Goal: Check status: Check status

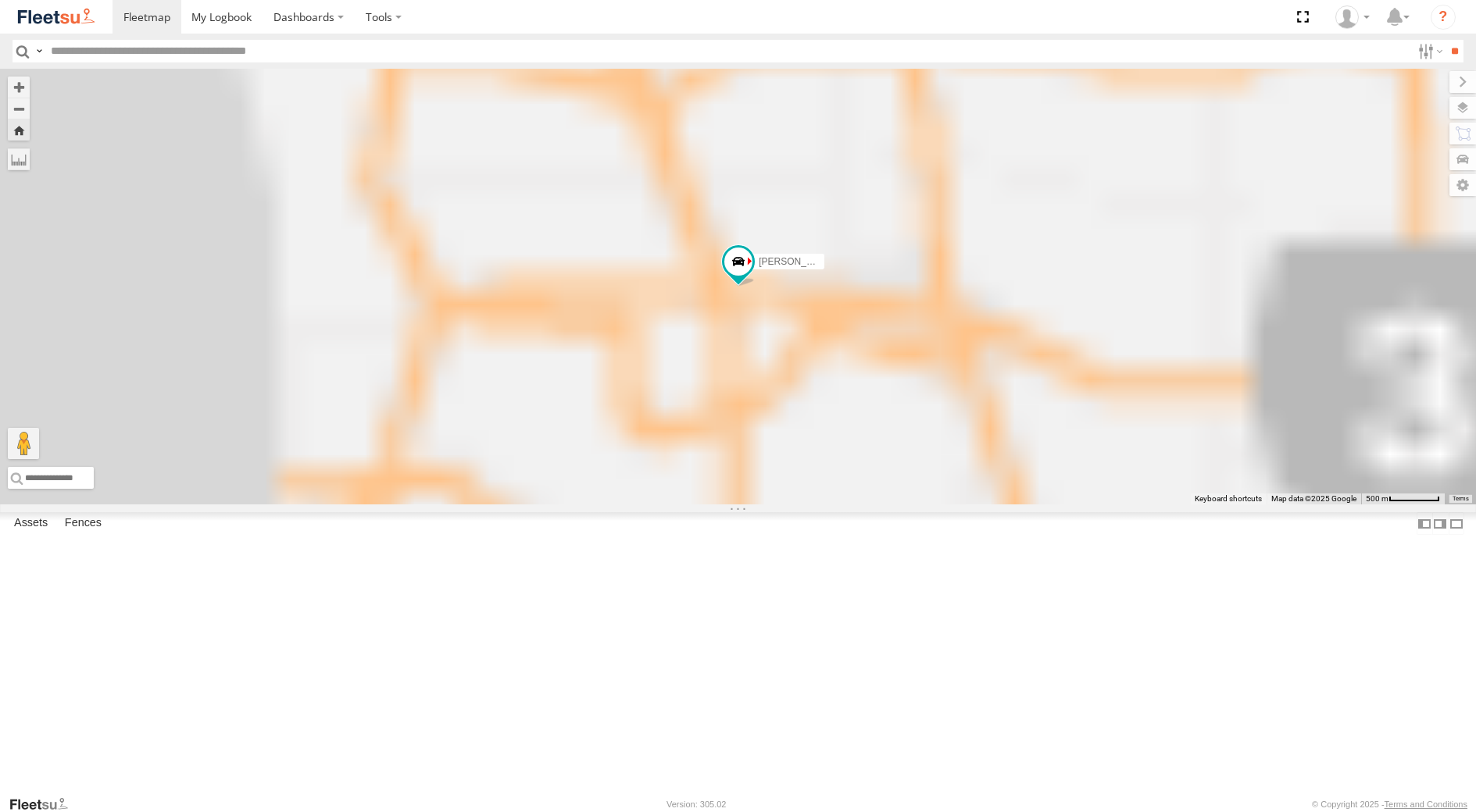
select select "**********"
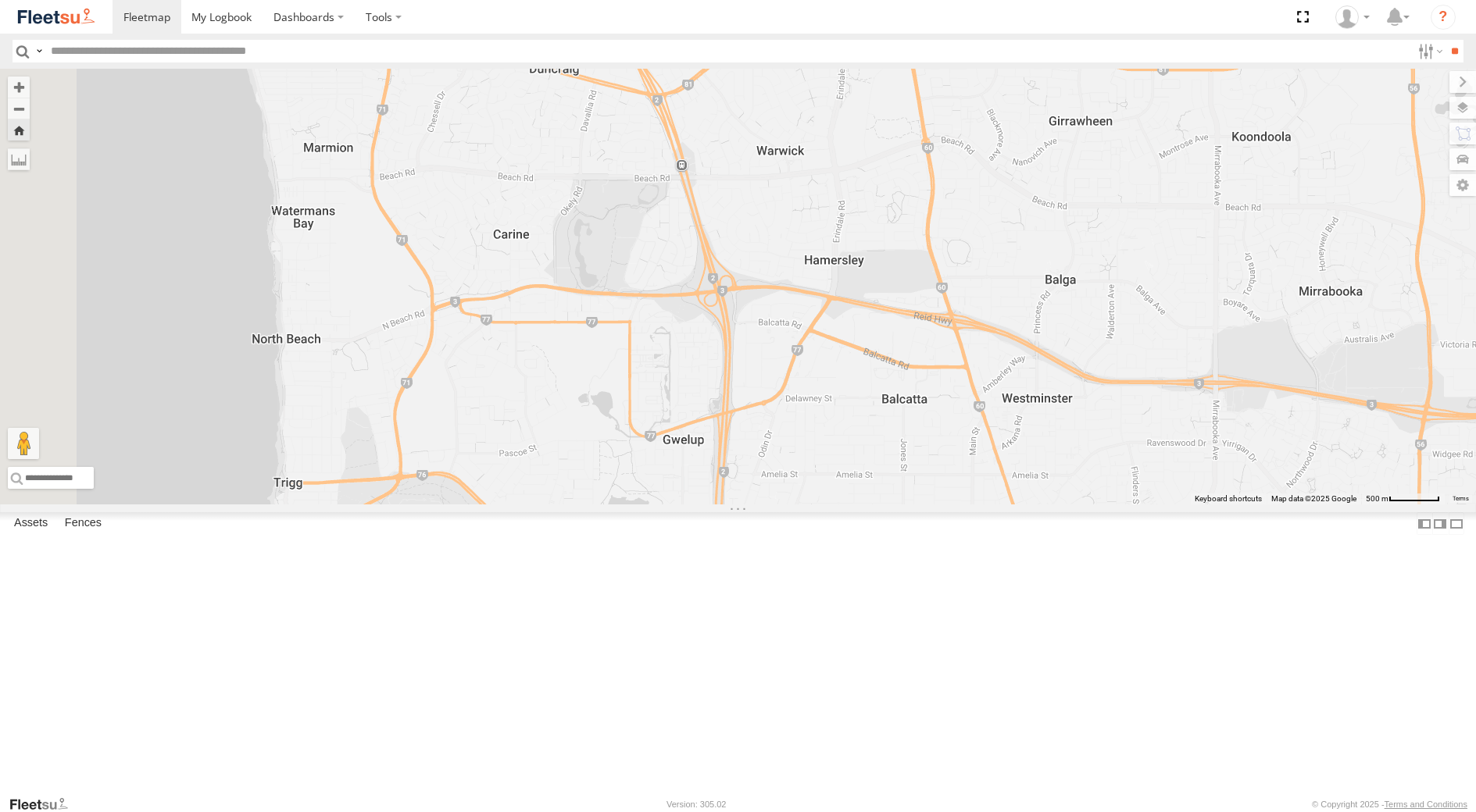
click at [0, 0] on div "Dispatch" at bounding box center [0, 0] width 0 height 0
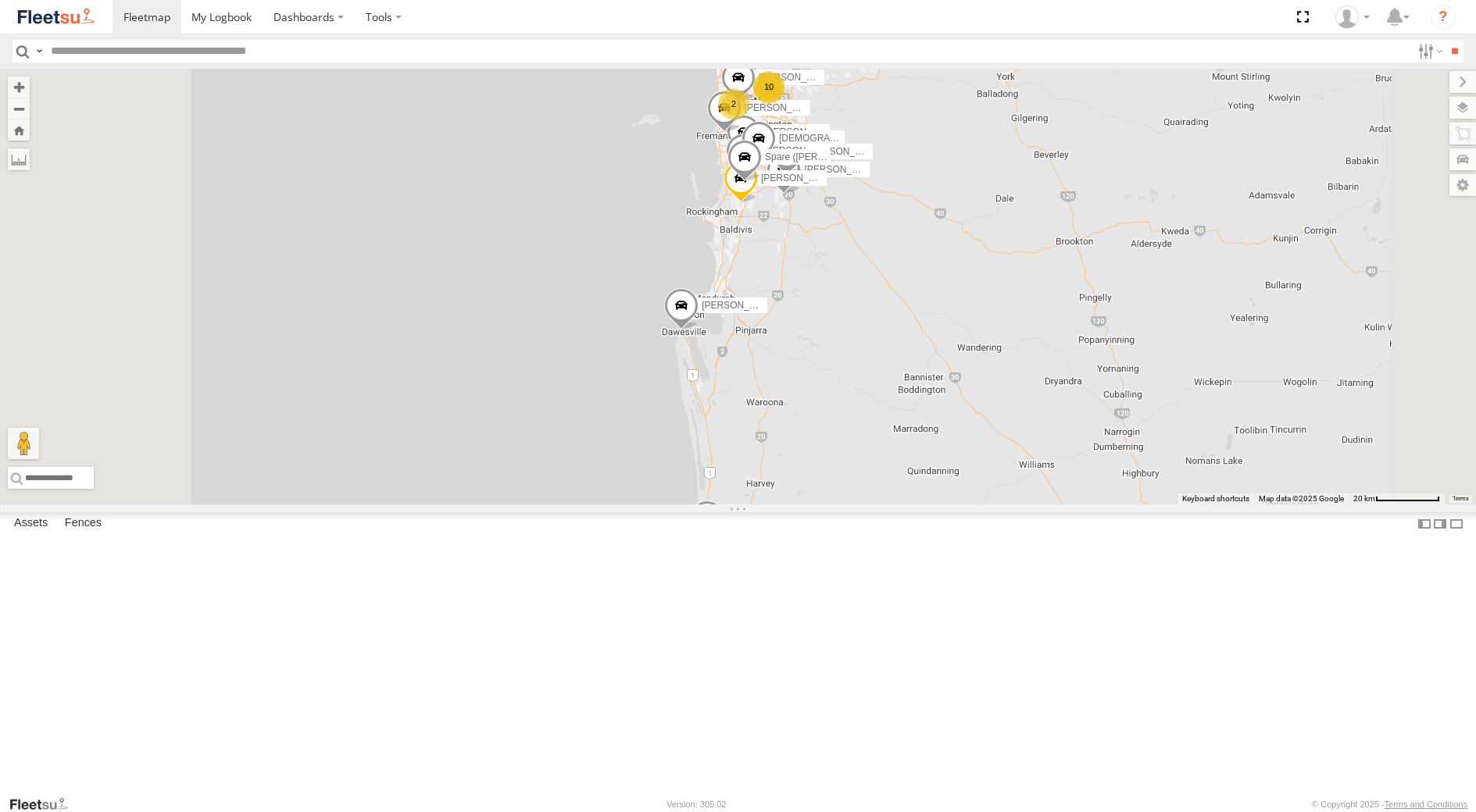
drag, startPoint x: 106, startPoint y: 677, endPoint x: 80, endPoint y: 669, distance: 27.2
click at [0, 0] on div "[PERSON_NAME] - 1GOI926 - 0475 377 301" at bounding box center [0, 0] width 0 height 0
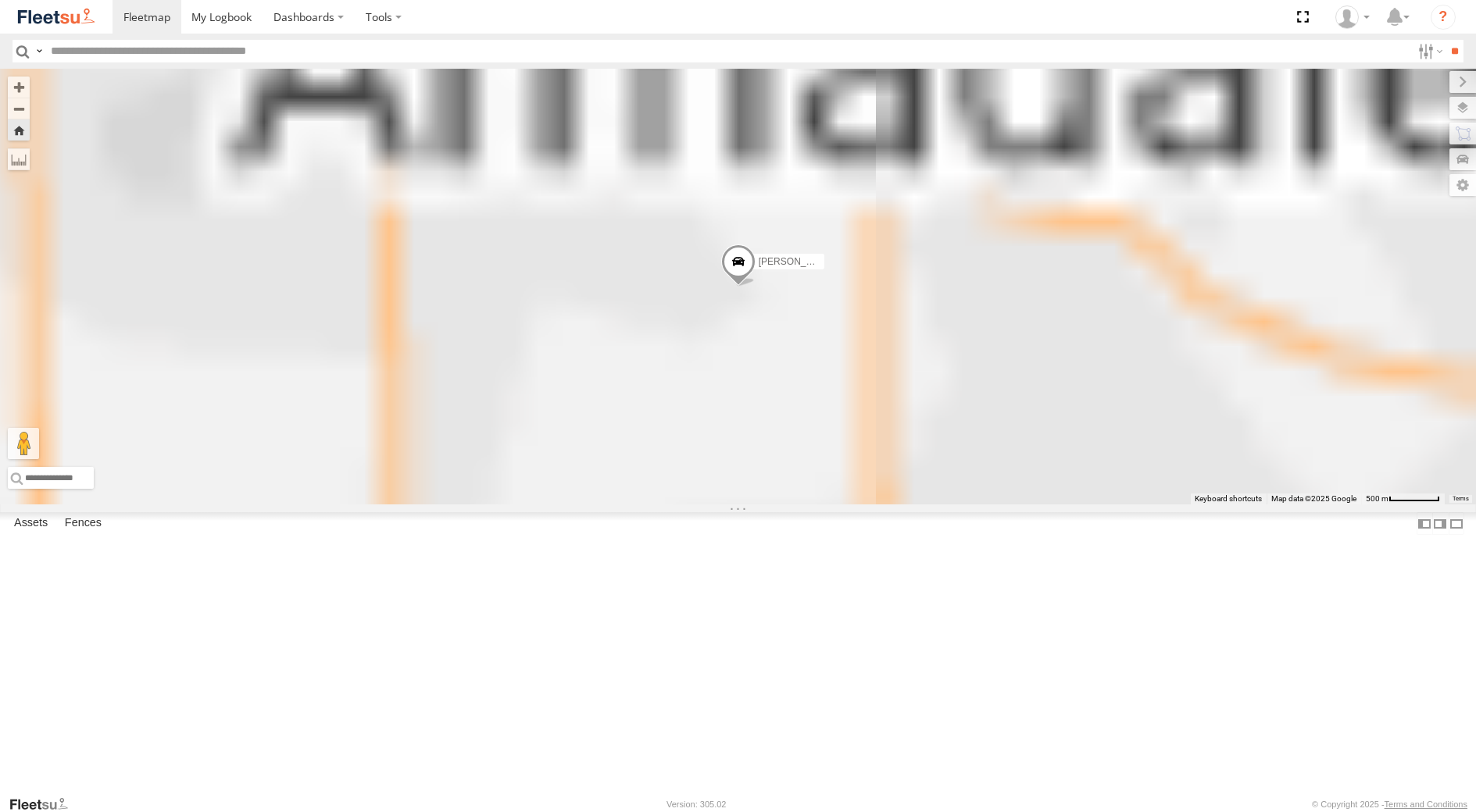
click at [0, 0] on div "[PERSON_NAME] - 1GOI926 - 0475 377 301" at bounding box center [0, 0] width 0 height 0
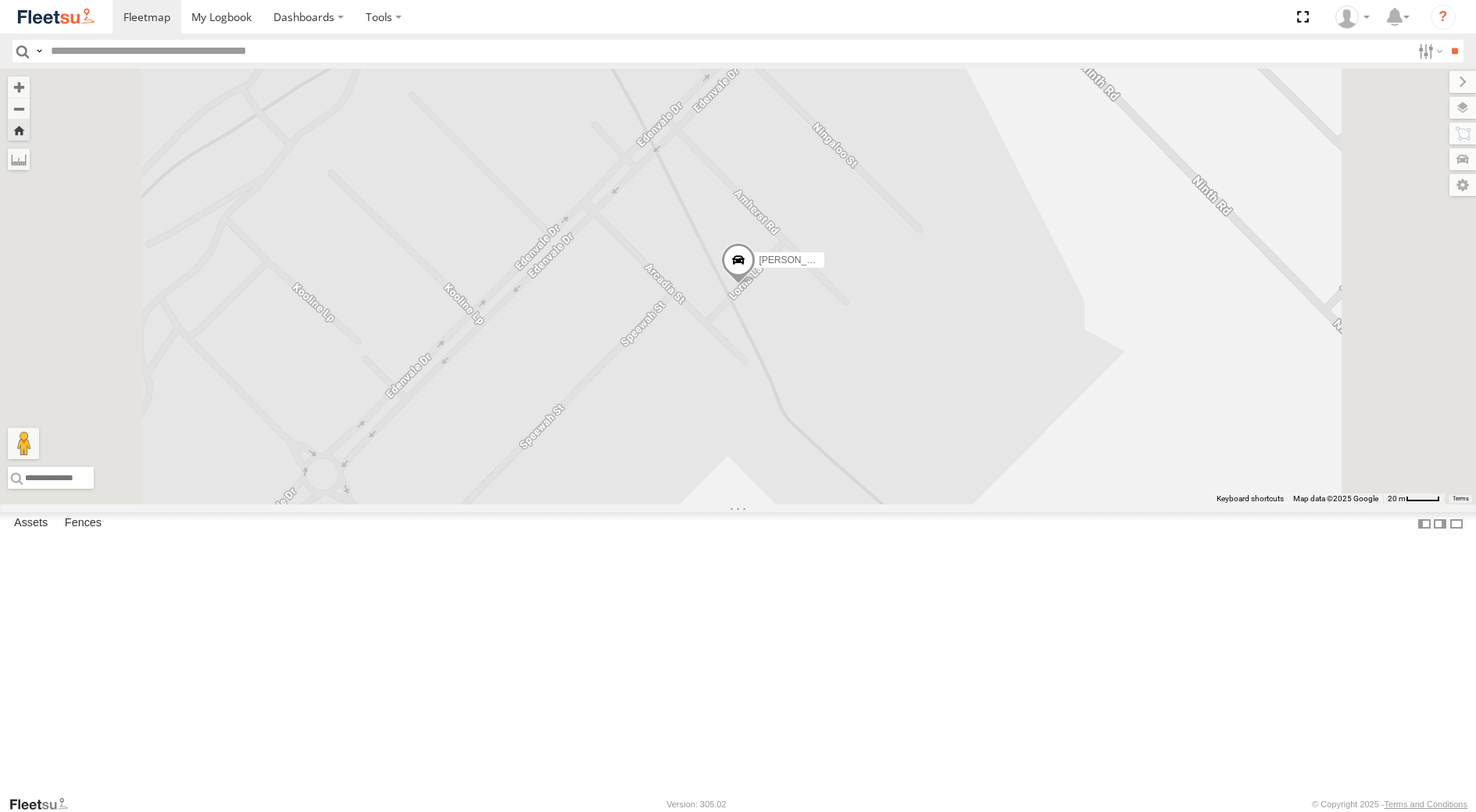
click at [756, 285] on span at bounding box center [738, 263] width 34 height 42
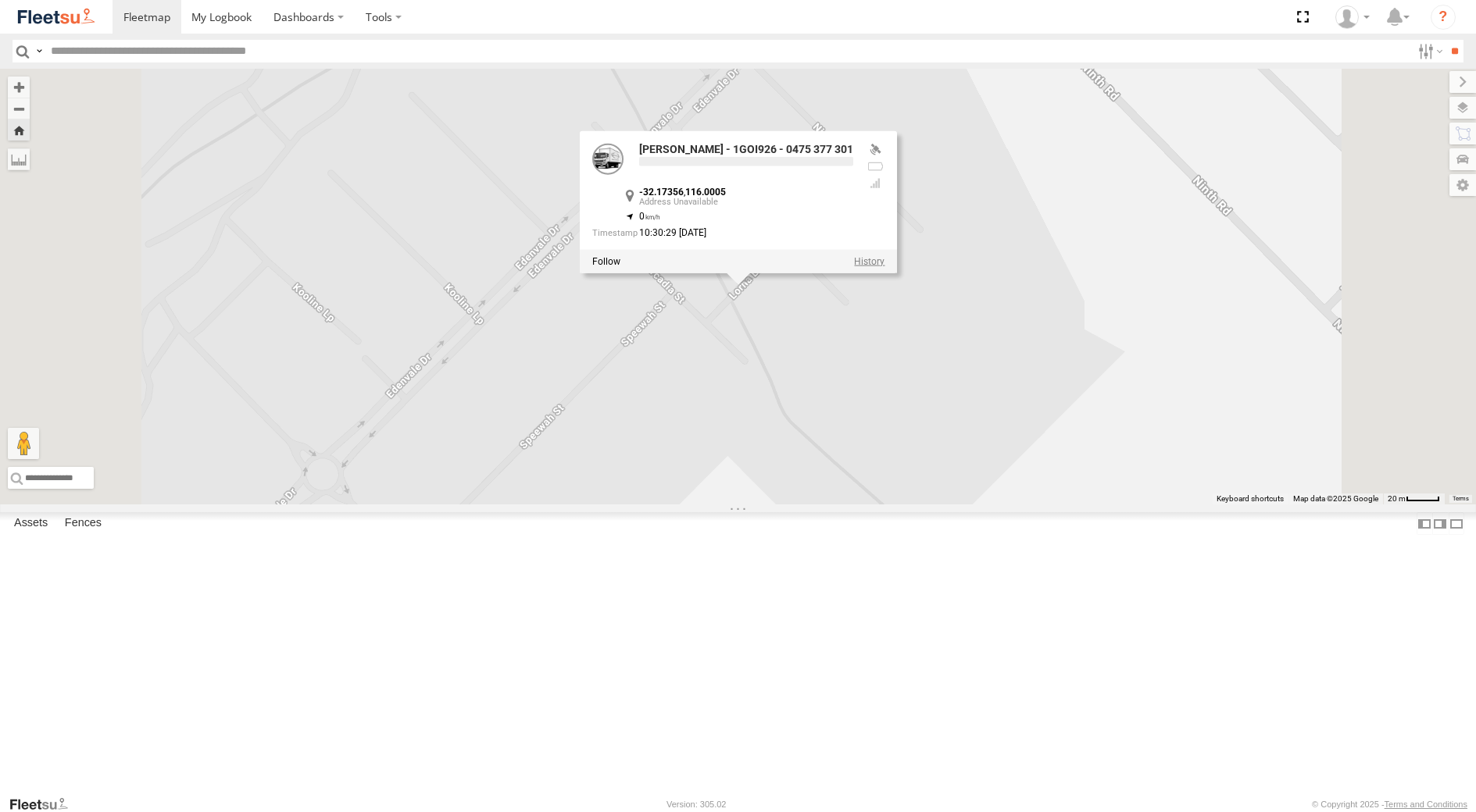
click at [885, 267] on label at bounding box center [868, 261] width 30 height 11
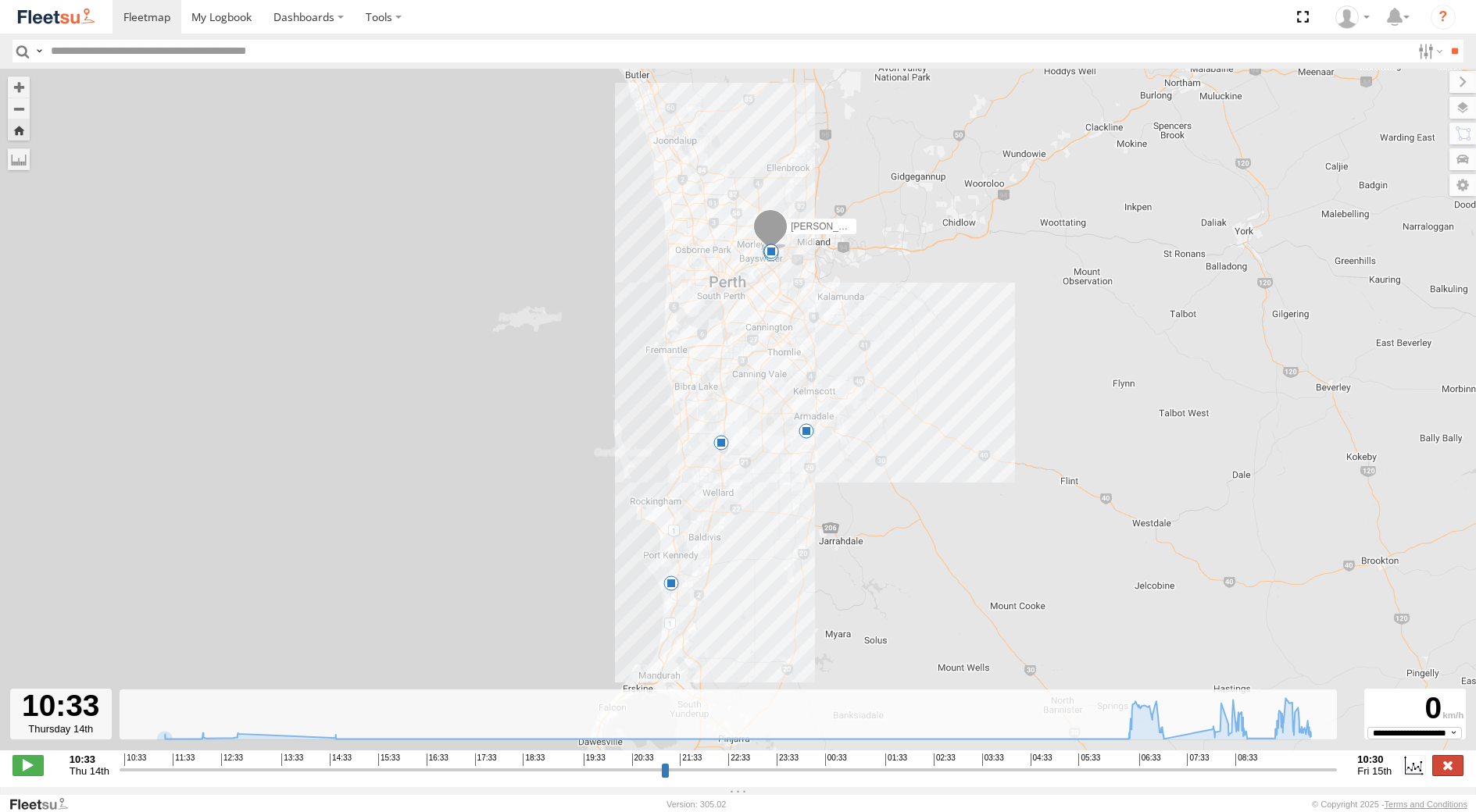
click at [1442, 767] on label at bounding box center [1448, 766] width 31 height 21
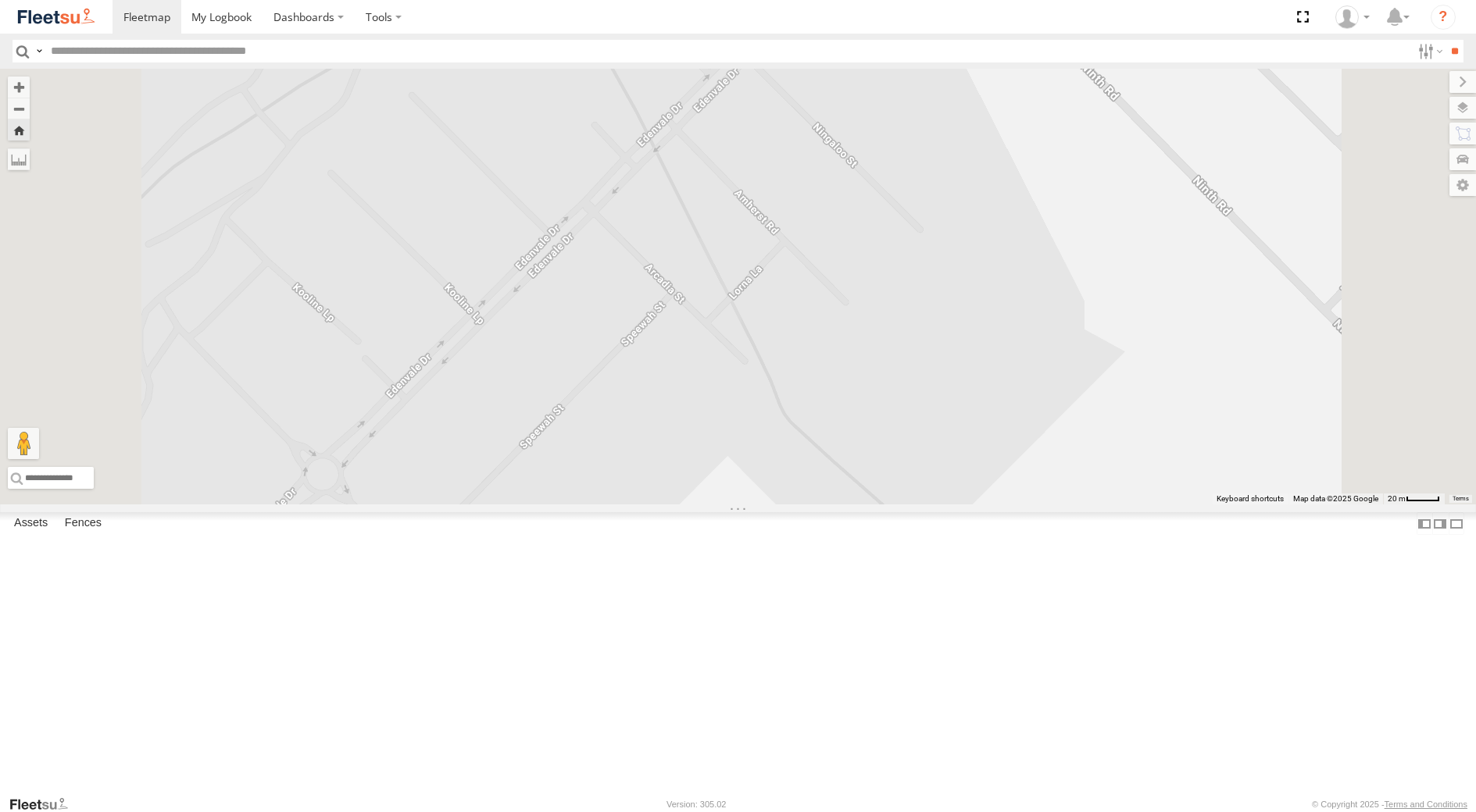
click at [0, 0] on div "[PERSON_NAME] - 1GOI926 - 0475 377 301" at bounding box center [0, 0] width 0 height 0
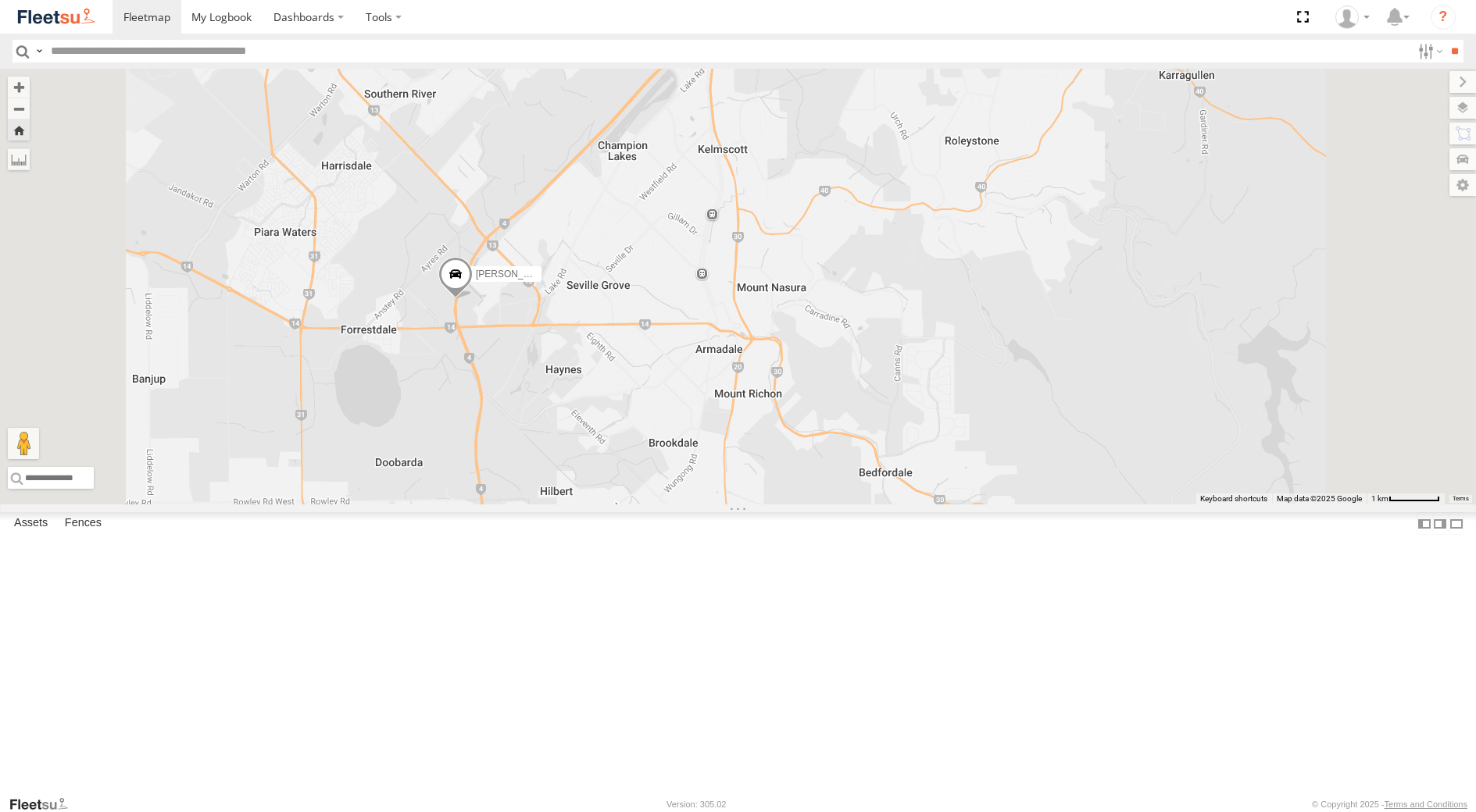
click at [472, 299] on span at bounding box center [454, 278] width 34 height 42
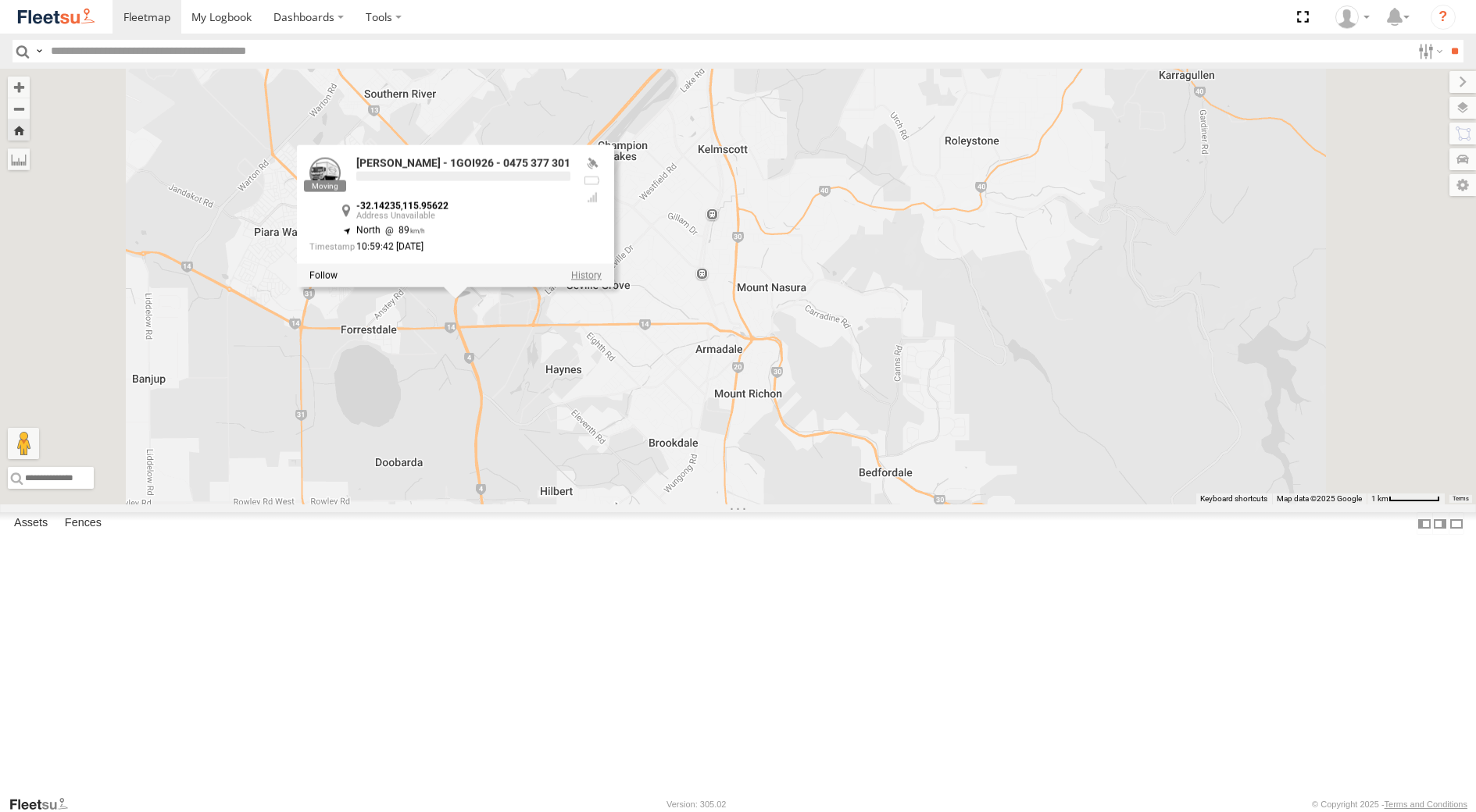
click at [601, 281] on label at bounding box center [585, 275] width 30 height 11
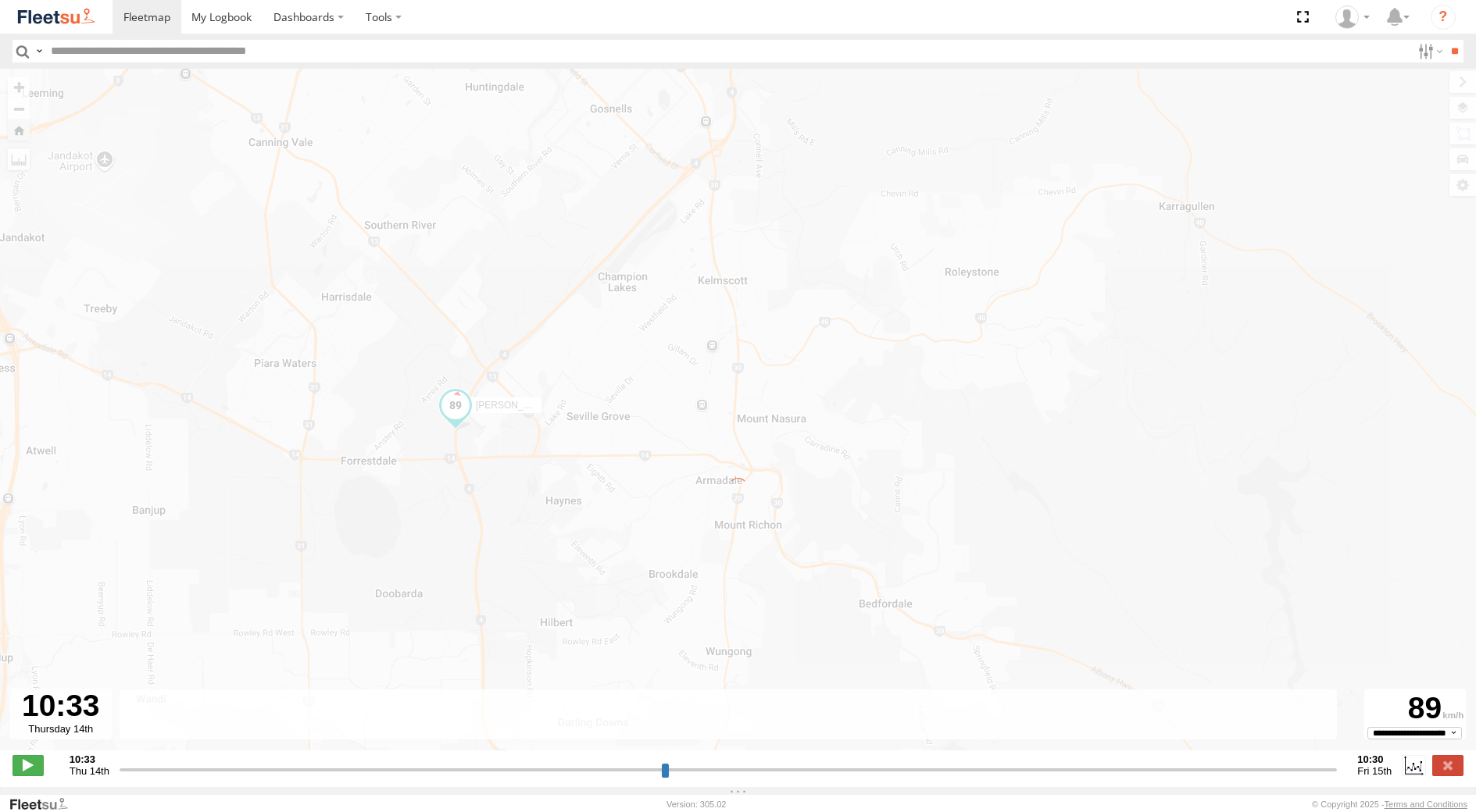
type input "**********"
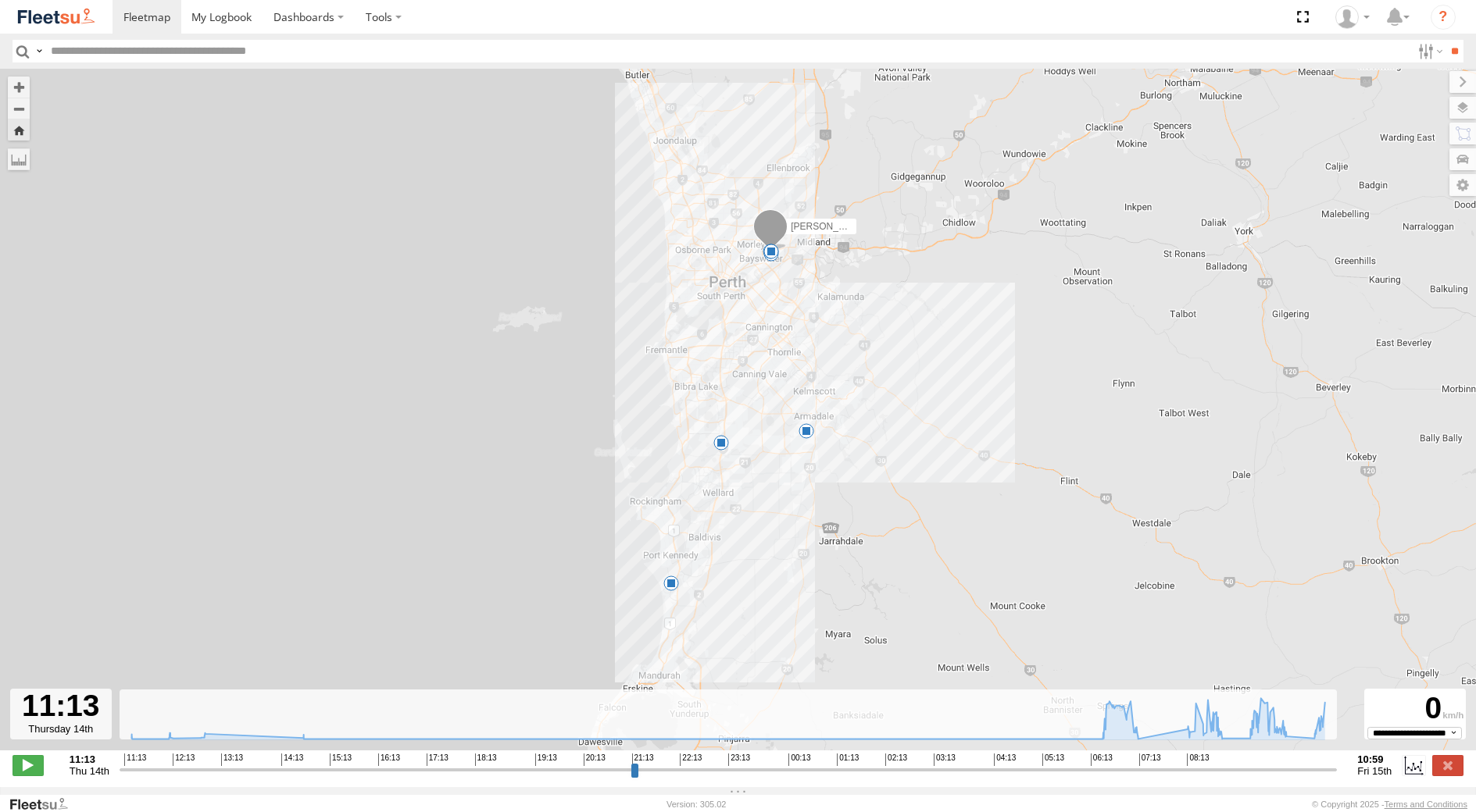
click at [723, 449] on span at bounding box center [721, 443] width 15 height 15
click at [733, 606] on div "[PERSON_NAME] - 1GOI926 - 0475 377 301 11:18 Thu 12:06 Thu 12:51 Thu 14:42 Thu …" at bounding box center [738, 418] width 1476 height 698
click at [671, 591] on span at bounding box center [671, 583] width 15 height 15
click at [753, 590] on div "[PERSON_NAME] - 1GOI926 - 0475 377 301 11:18 Thu 12:06 Thu 12:51 Thu 14:42 Thu …" at bounding box center [738, 418] width 1476 height 698
click at [812, 436] on span at bounding box center [806, 431] width 15 height 15
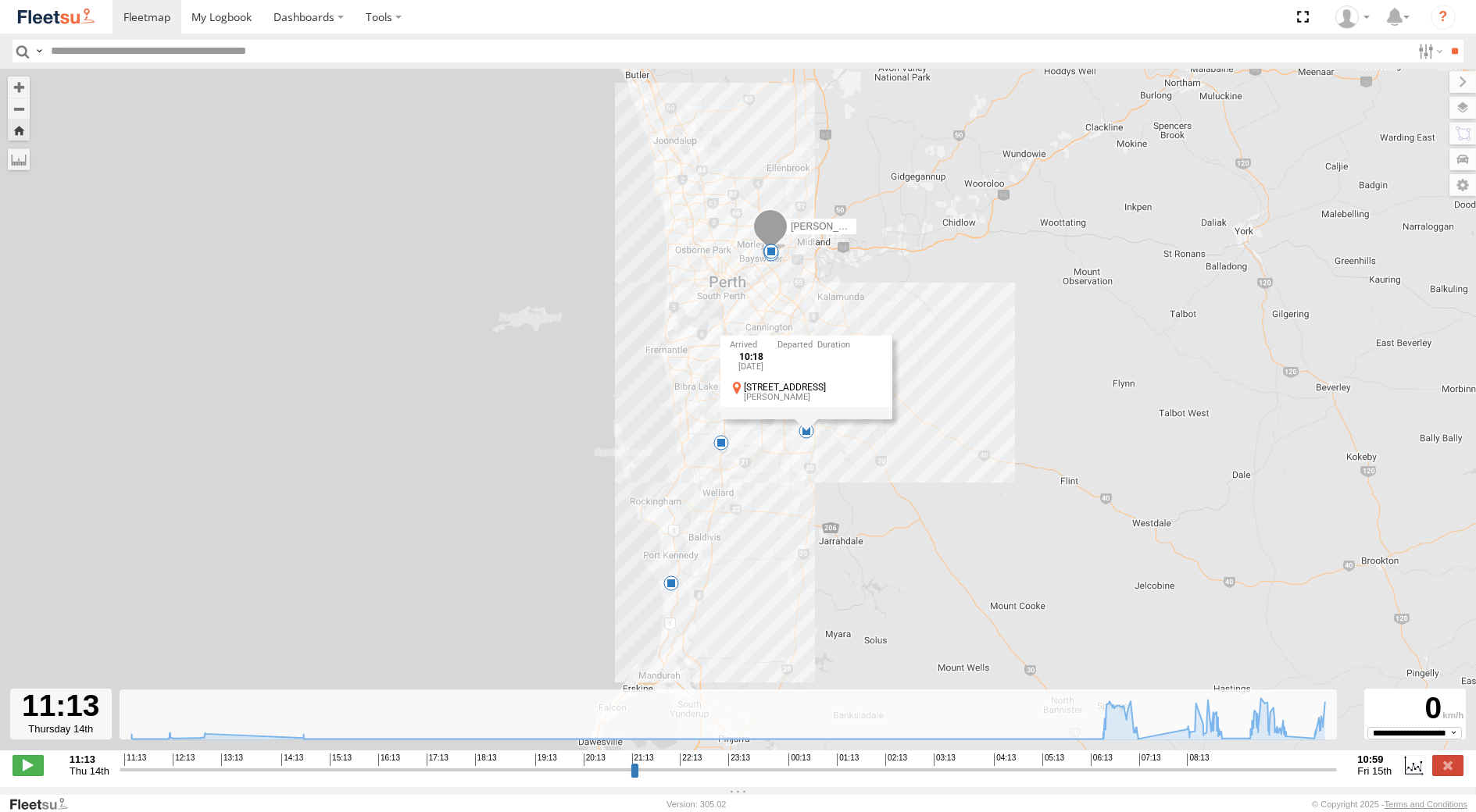
click at [845, 491] on div "[PERSON_NAME] - 1GOI926 - 0475 377 301 11:18 Thu 12:06 Thu 12:51 Thu 14:42 Thu …" at bounding box center [738, 418] width 1476 height 698
click at [1452, 775] on label at bounding box center [1448, 766] width 31 height 21
